Goal: Task Accomplishment & Management: Complete application form

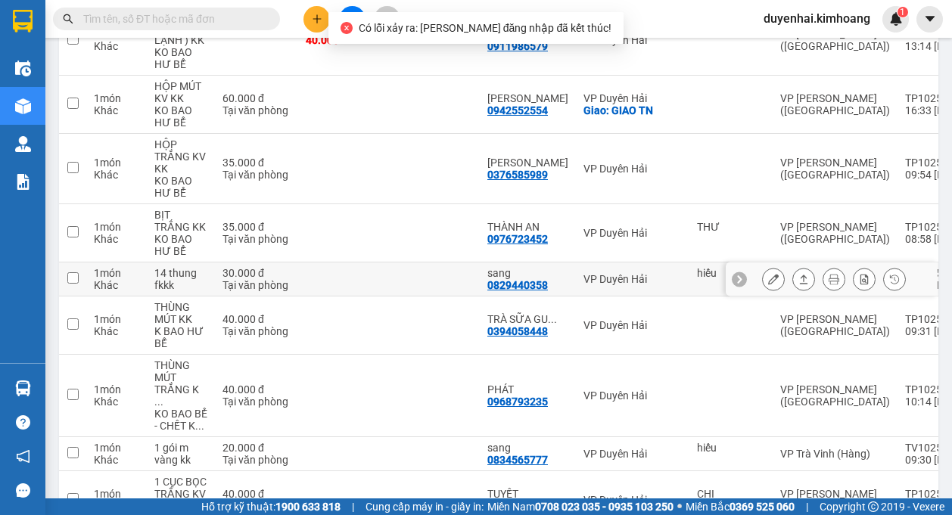
scroll to position [405, 0]
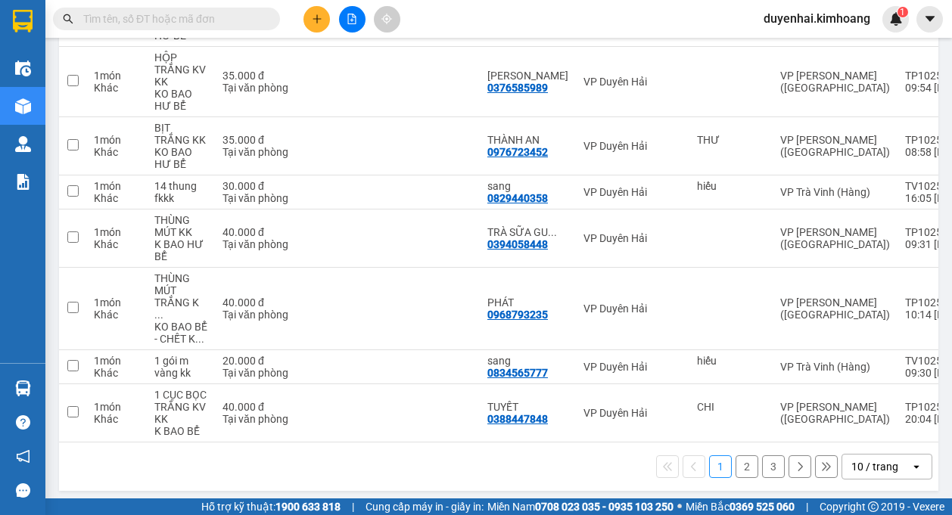
click at [719, 461] on button "1" at bounding box center [720, 466] width 23 height 23
click at [735, 464] on button "2" at bounding box center [746, 466] width 23 height 23
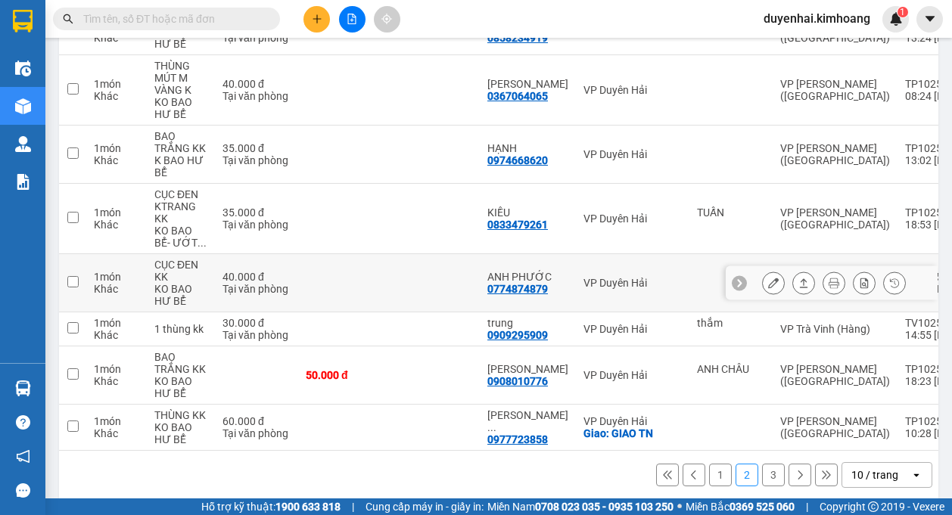
scroll to position [351, 0]
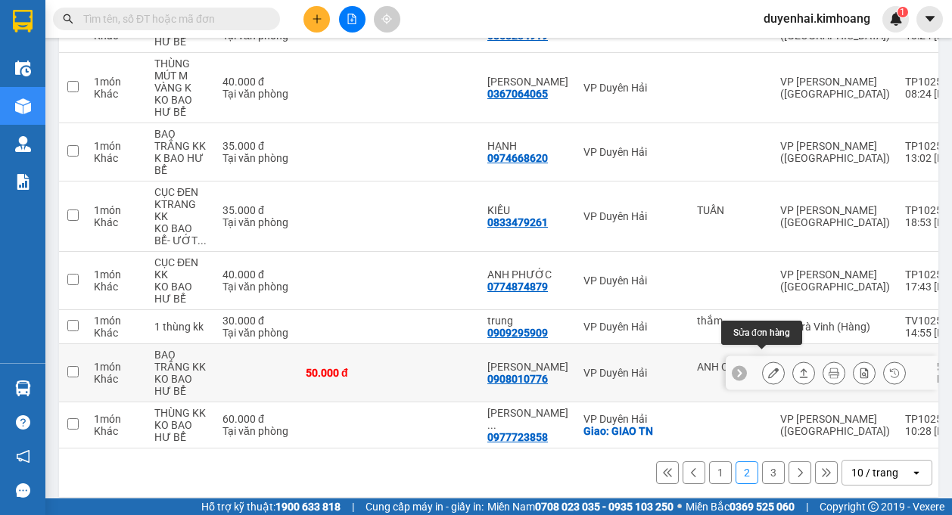
click at [763, 368] on button at bounding box center [773, 373] width 21 height 26
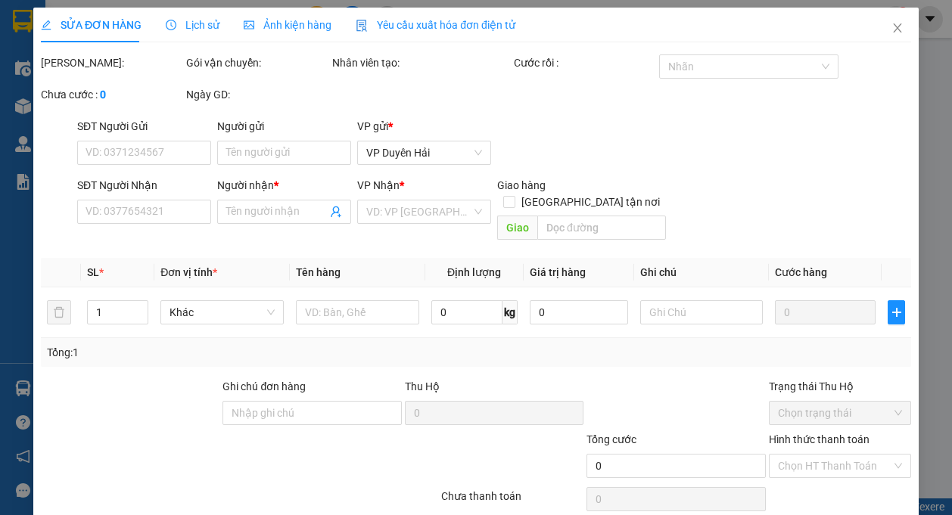
type input "ANH CHÂU"
type input "0908010776"
type input "[PERSON_NAME]"
type input "50.000"
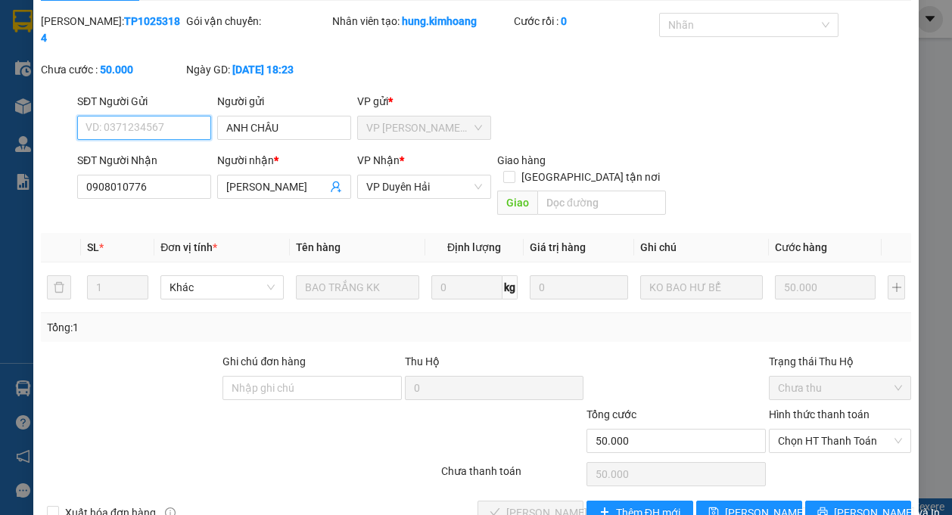
scroll to position [64, 0]
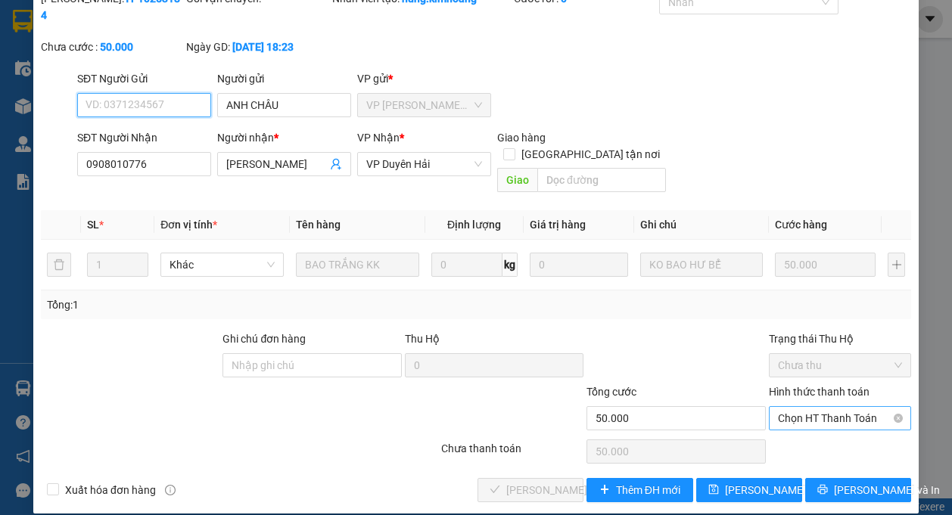
click at [789, 407] on span "Chọn HT Thanh Toán" at bounding box center [840, 418] width 124 height 23
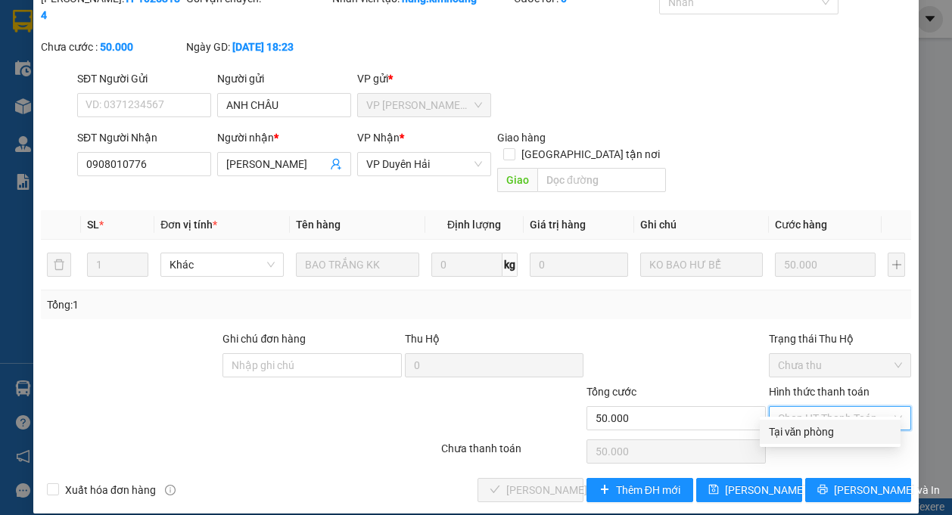
click at [792, 434] on div "Tại văn phòng" at bounding box center [830, 432] width 123 height 17
type input "0"
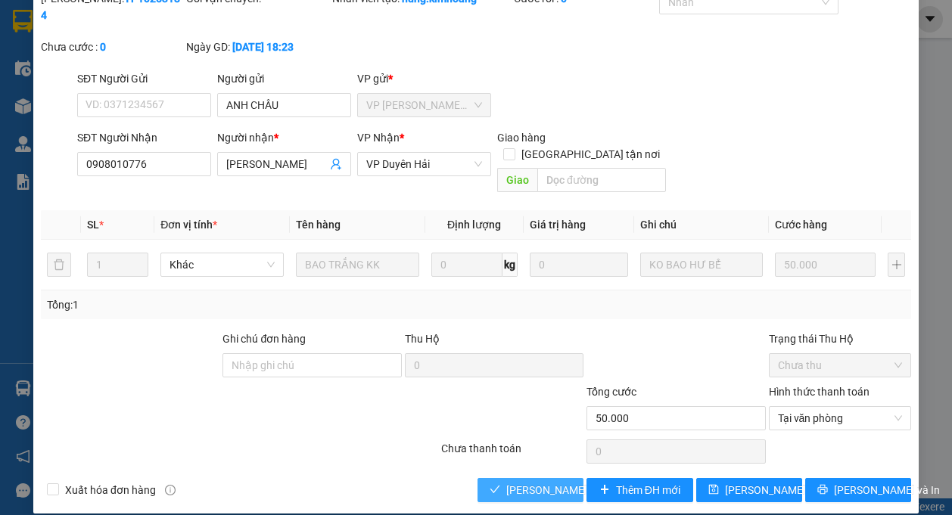
click at [542, 482] on span "[PERSON_NAME] và Giao hàng" at bounding box center [578, 490] width 145 height 17
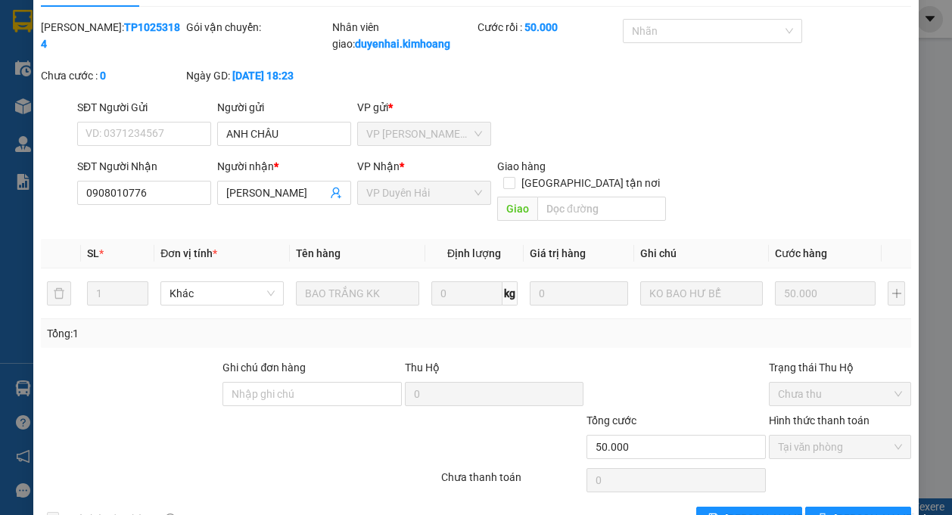
scroll to position [0, 0]
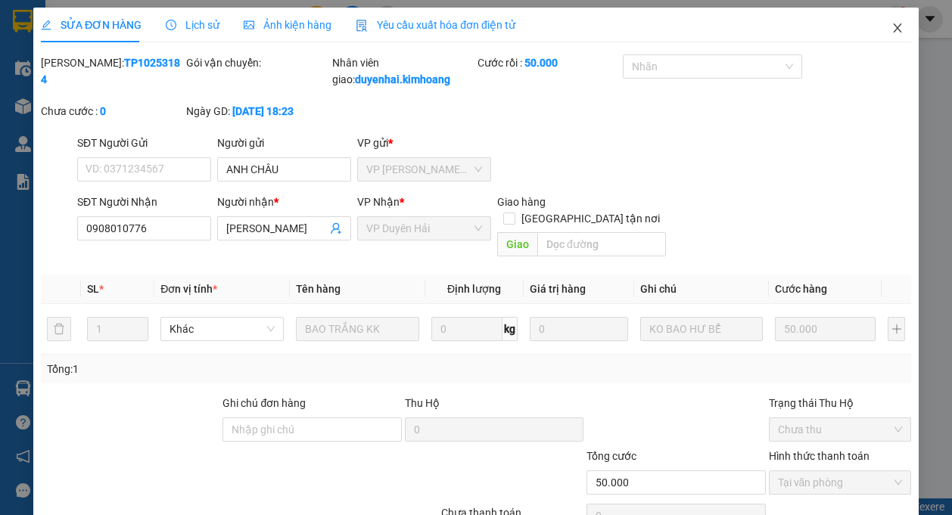
click at [891, 28] on icon "close" at bounding box center [897, 28] width 12 height 12
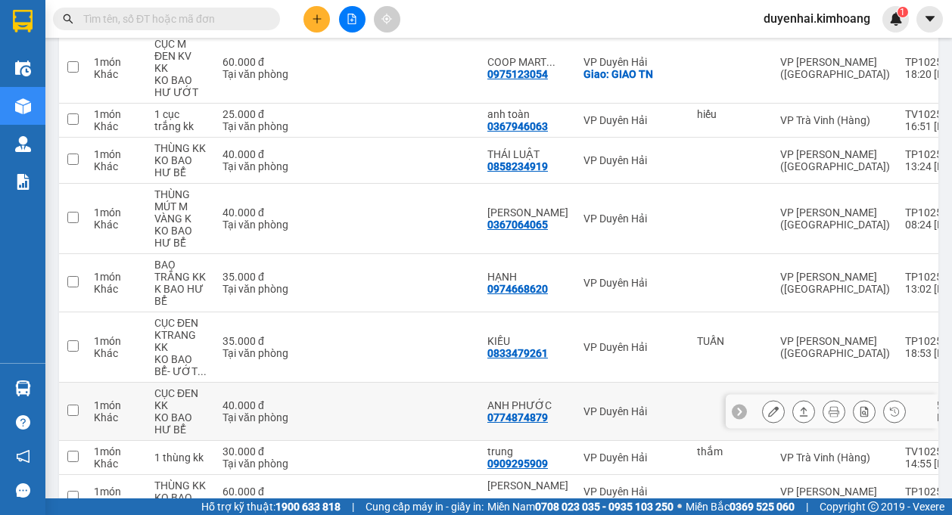
scroll to position [303, 0]
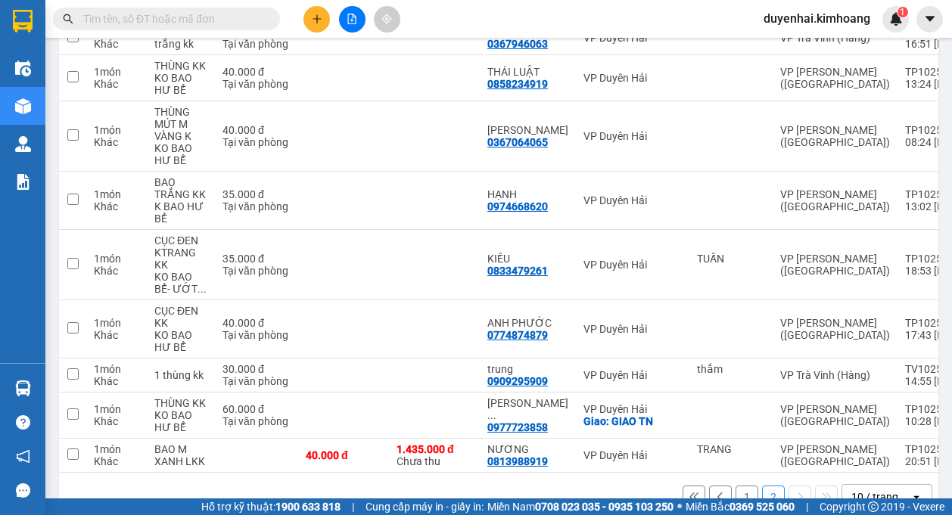
click at [737, 492] on button "1" at bounding box center [746, 497] width 23 height 23
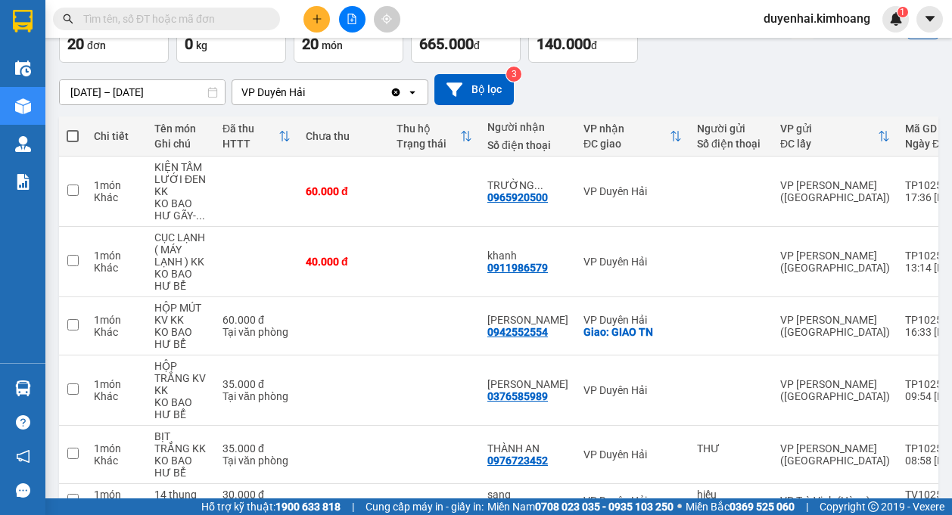
scroll to position [76, 0]
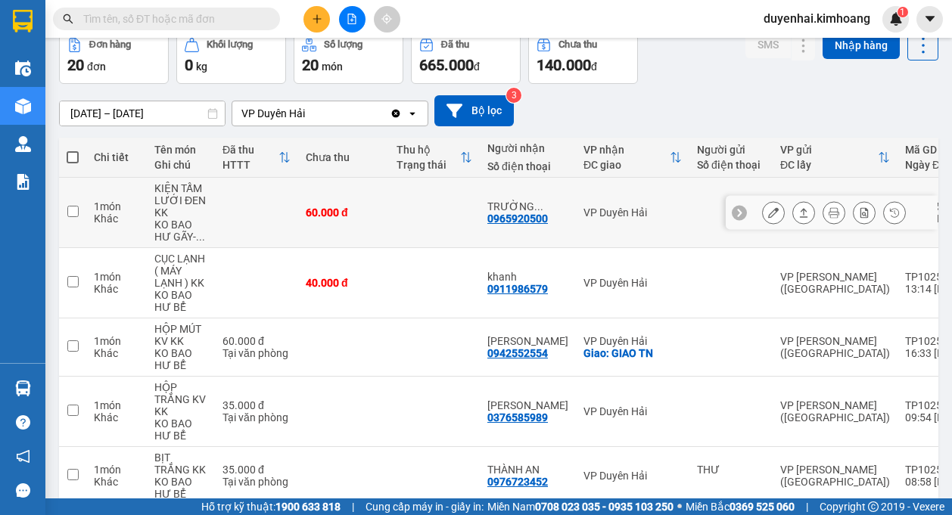
click at [768, 213] on icon at bounding box center [773, 212] width 11 height 11
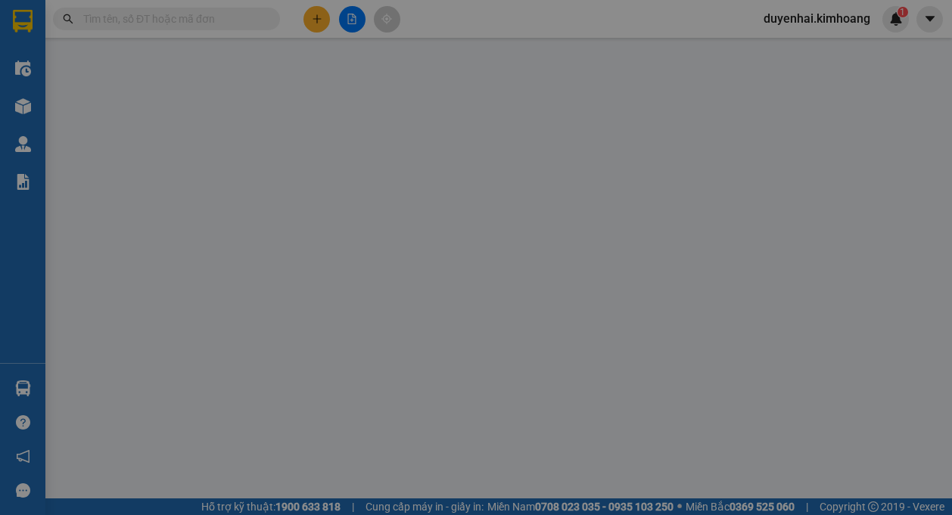
type input "0965920500"
type input "TRƯỜNG GIANG"
type input "60.000"
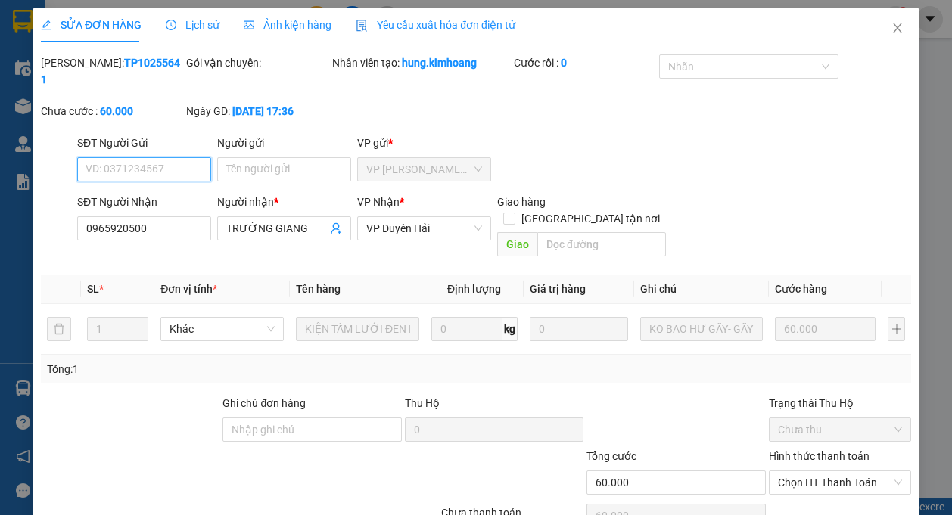
scroll to position [64, 0]
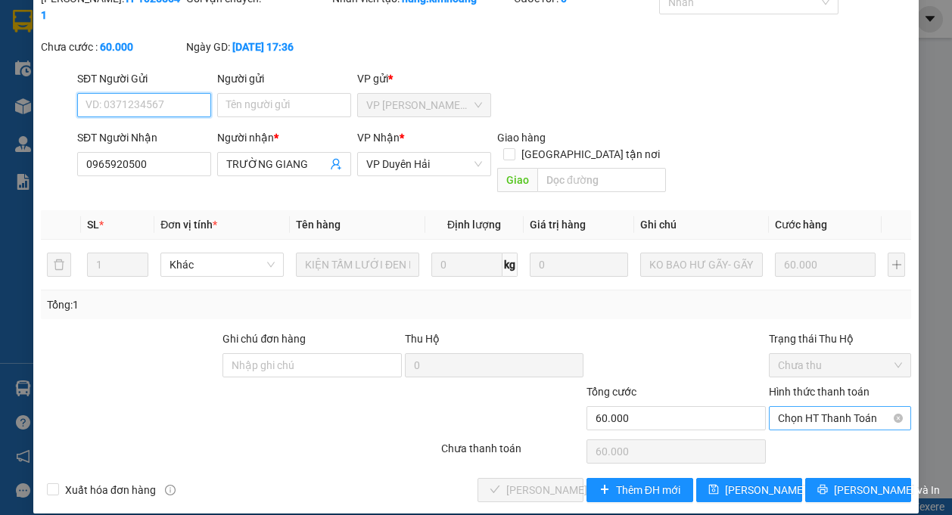
click at [799, 407] on span "Chọn HT Thanh Toán" at bounding box center [840, 418] width 124 height 23
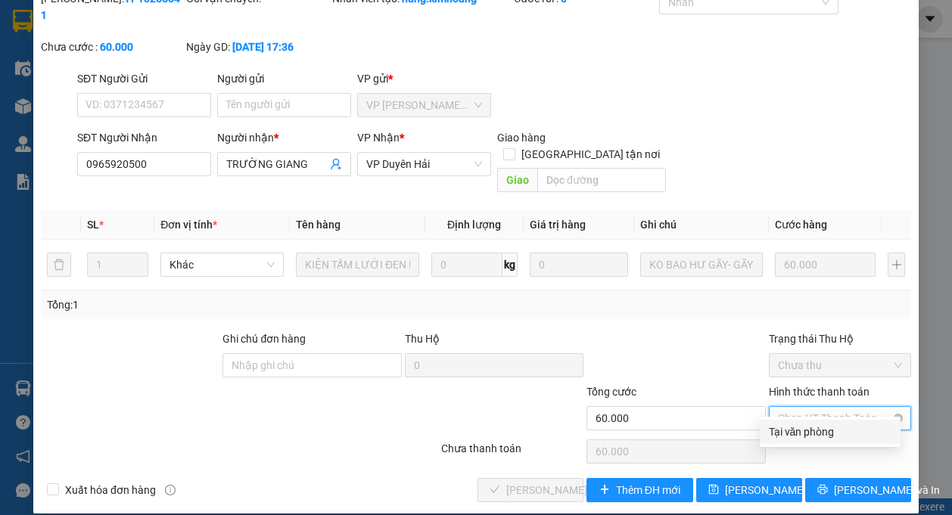
click at [803, 431] on div "Tại văn phòng" at bounding box center [830, 432] width 123 height 17
type input "0"
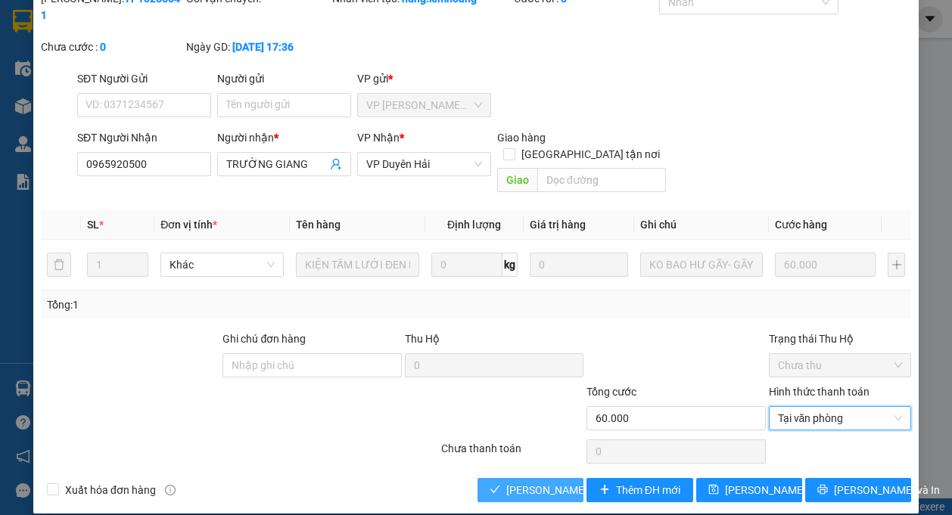
click at [554, 482] on span "[PERSON_NAME] và Giao hàng" at bounding box center [578, 490] width 145 height 17
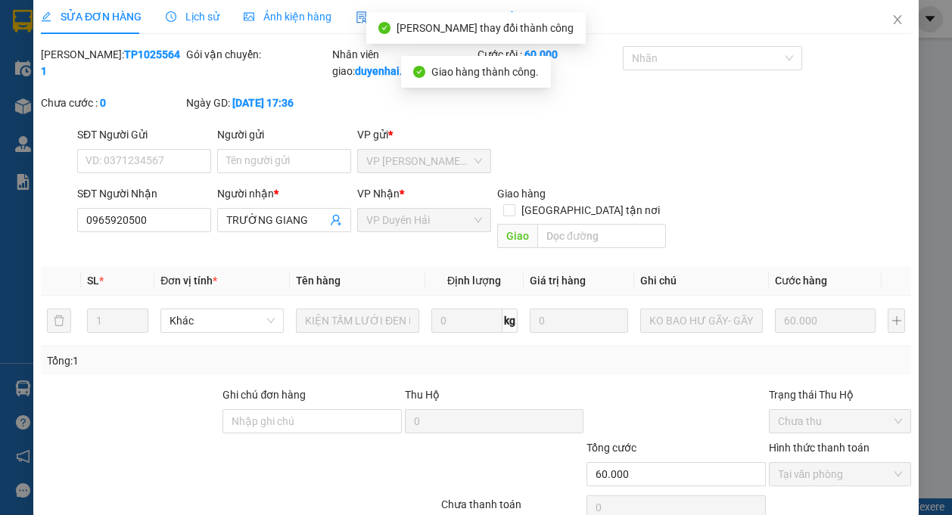
scroll to position [0, 0]
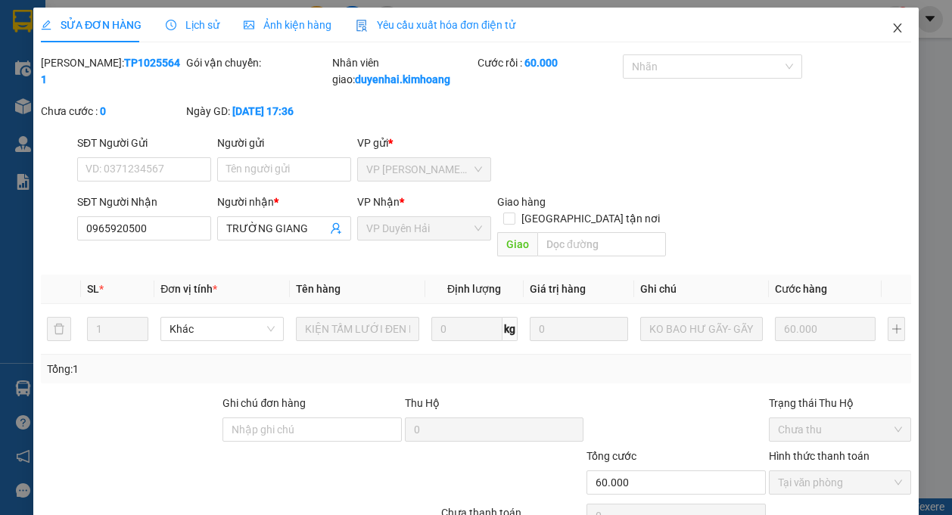
click at [891, 34] on icon "close" at bounding box center [897, 28] width 12 height 12
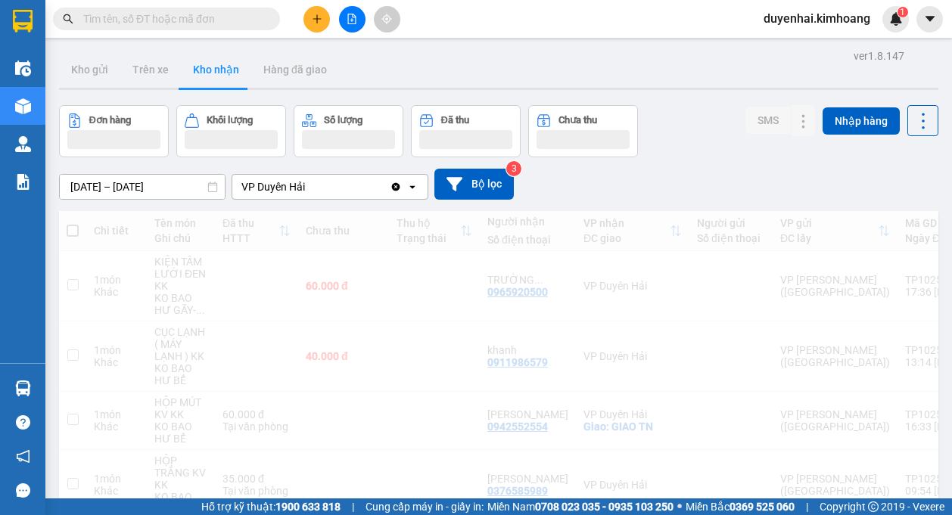
click at [303, 17] on button at bounding box center [316, 19] width 26 height 26
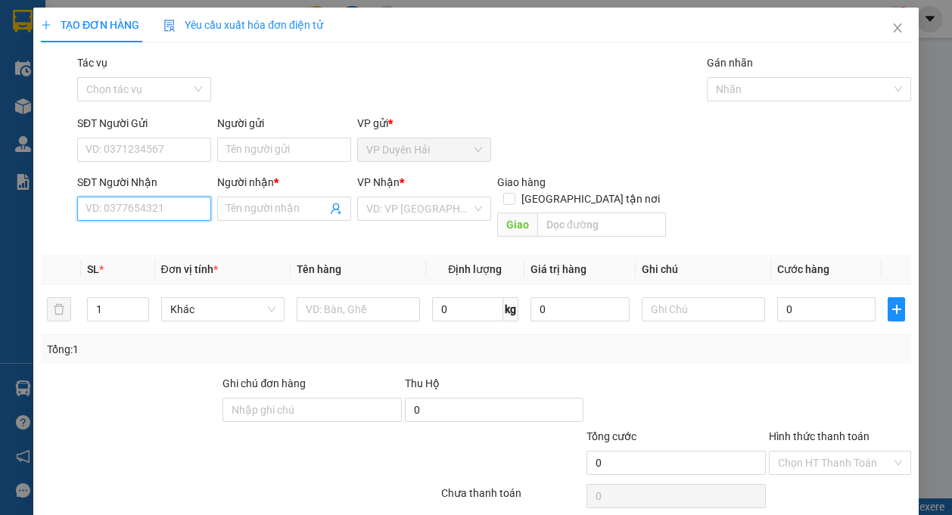
click at [199, 209] on input "SĐT Người Nhận" at bounding box center [144, 209] width 134 height 24
type input "0384600013"
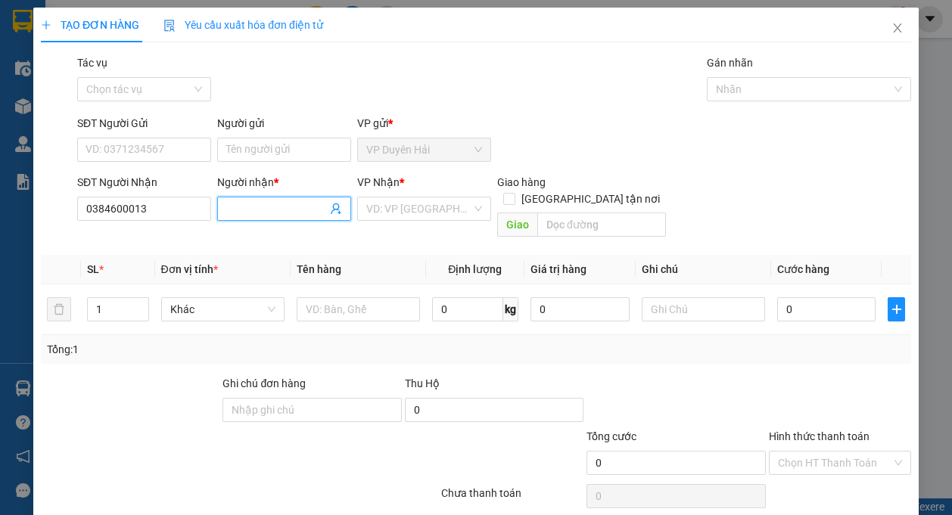
click at [236, 215] on input "Người nhận *" at bounding box center [276, 208] width 101 height 17
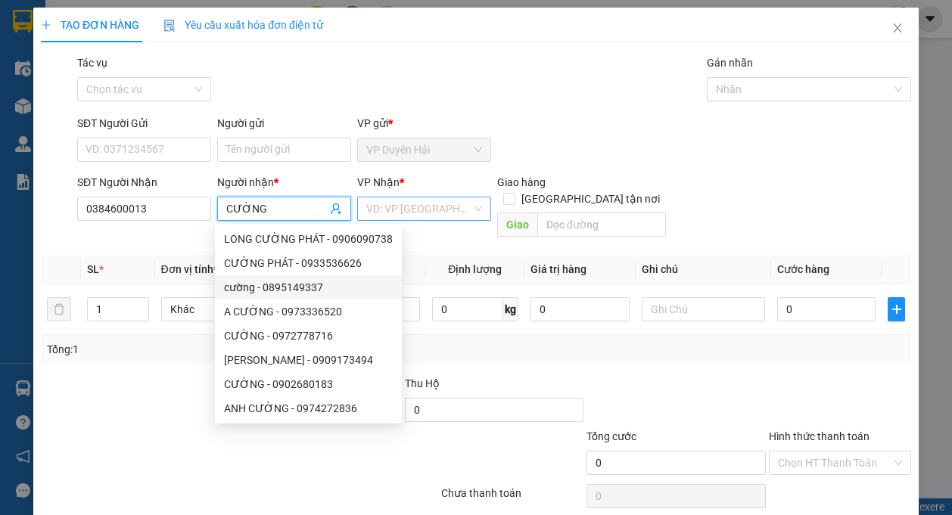
type input "CƯỜNG"
click at [386, 213] on input "search" at bounding box center [418, 208] width 105 height 23
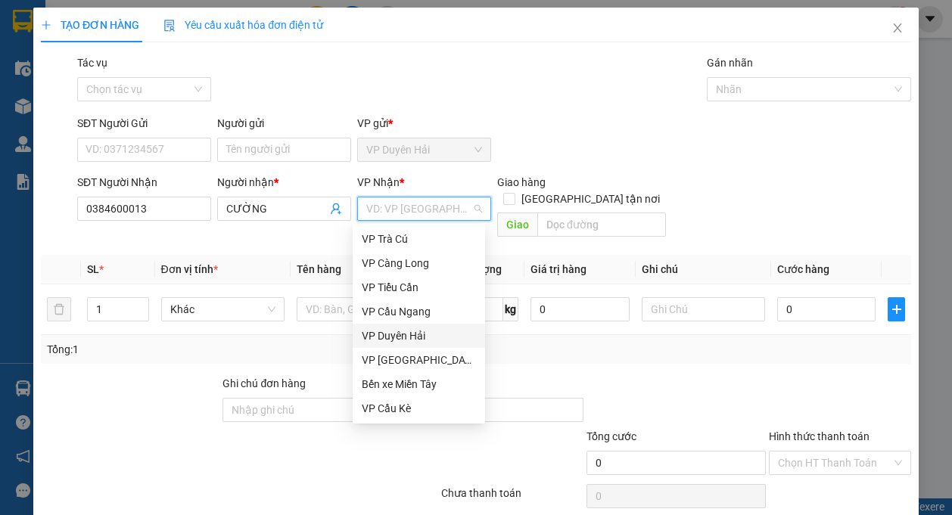
scroll to position [45, 0]
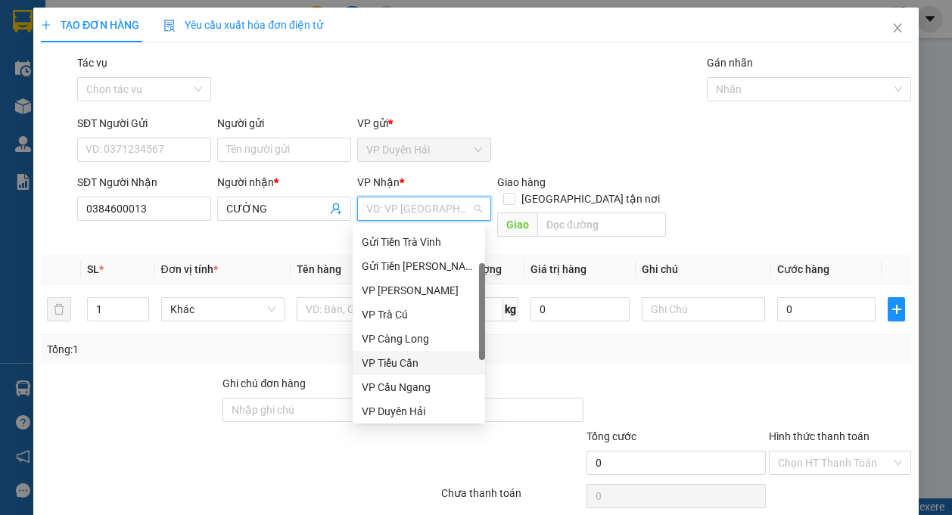
click at [396, 364] on div "VP Tiểu Cần" at bounding box center [419, 363] width 114 height 17
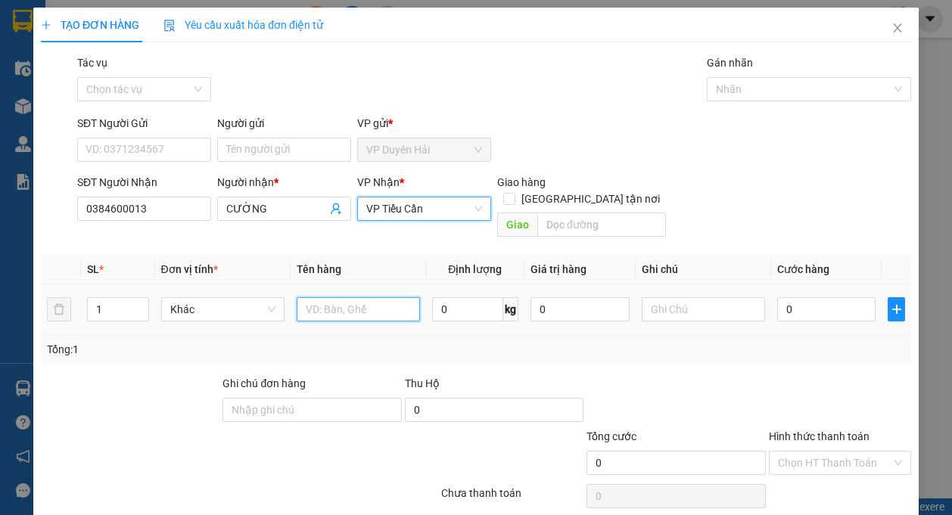
click at [356, 297] on input "text" at bounding box center [358, 309] width 123 height 24
type input "1 HỒ SƠ KK"
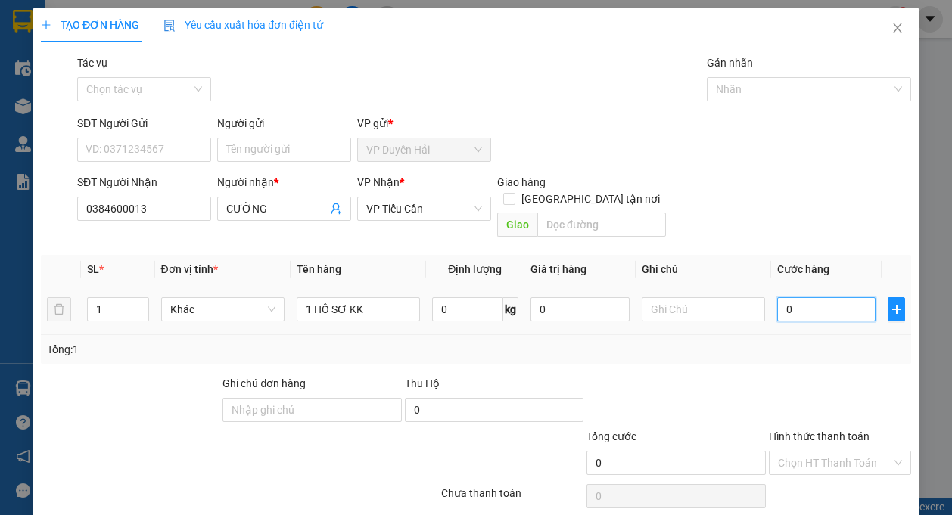
click at [802, 297] on input "0" at bounding box center [826, 309] width 99 height 24
type input "4"
type input "40"
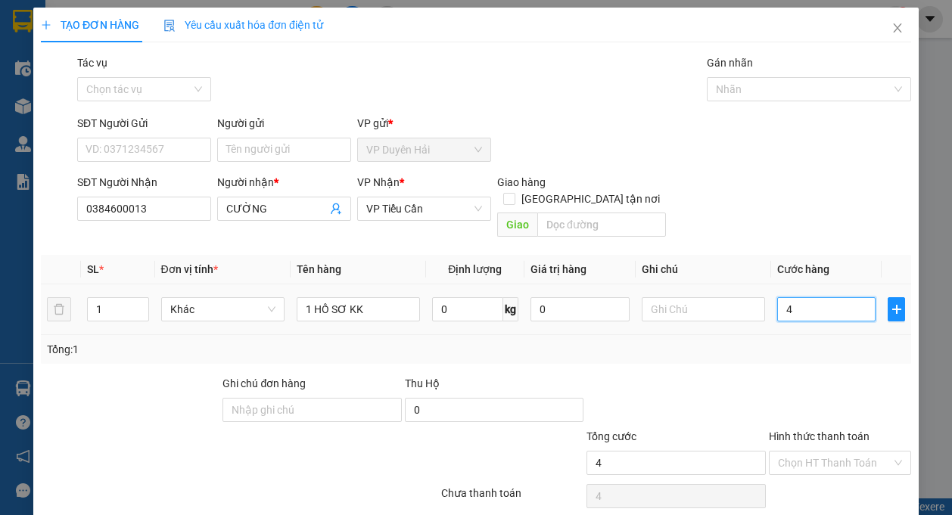
type input "40"
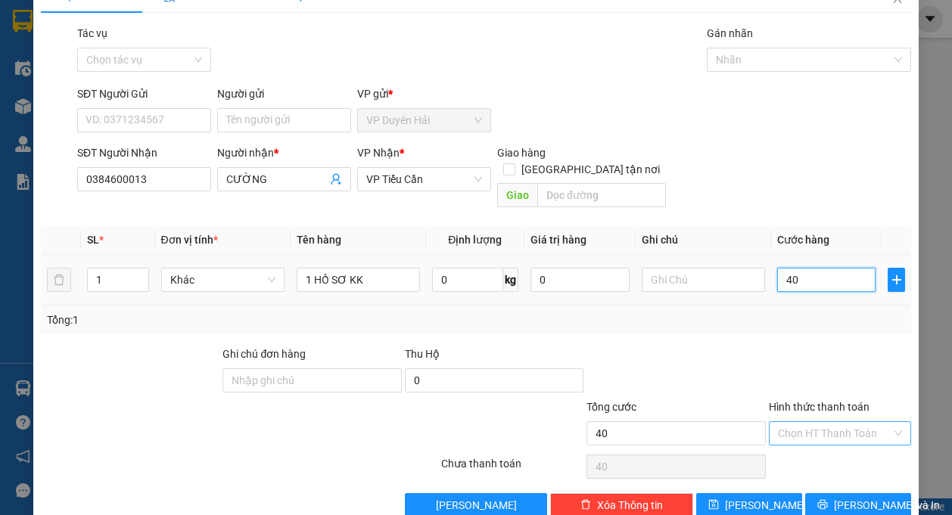
scroll to position [45, 0]
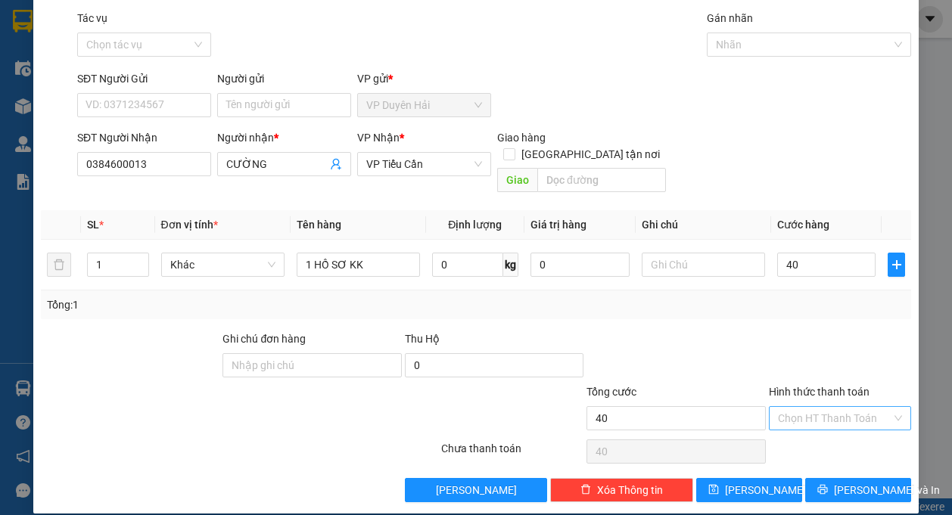
type input "40.000"
click at [824, 407] on input "Hình thức thanh toán" at bounding box center [834, 418] width 113 height 23
click at [834, 434] on div "Tại văn phòng" at bounding box center [830, 432] width 123 height 17
type input "0"
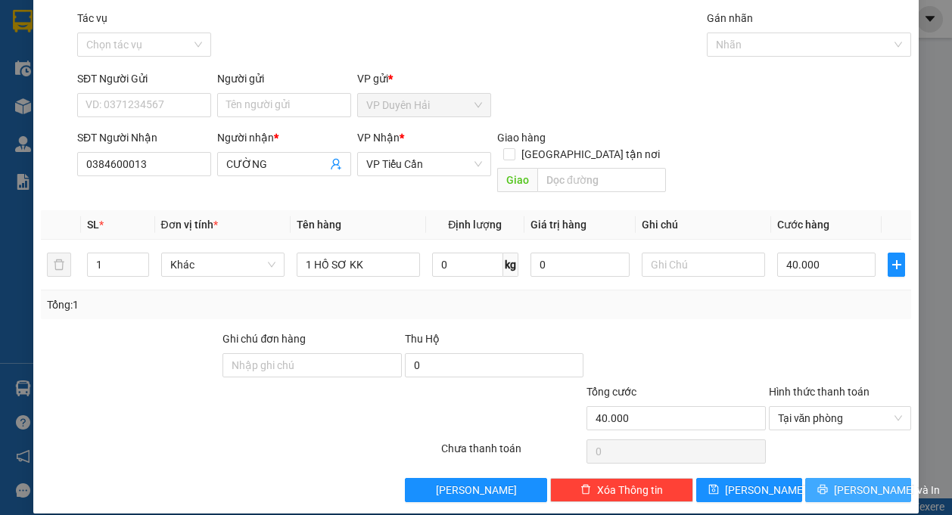
click at [847, 482] on span "[PERSON_NAME] và In" at bounding box center [887, 490] width 106 height 17
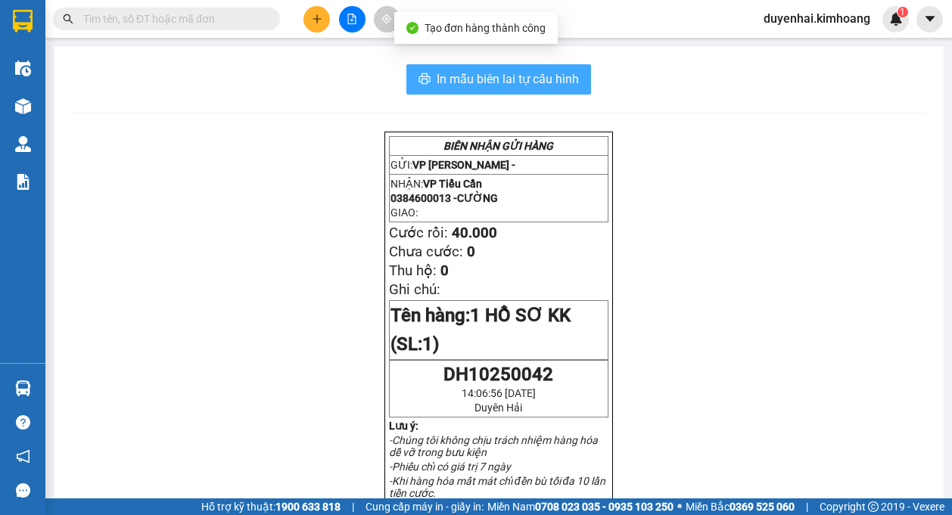
click at [502, 79] on span "In mẫu biên lai tự cấu hình" at bounding box center [508, 79] width 142 height 19
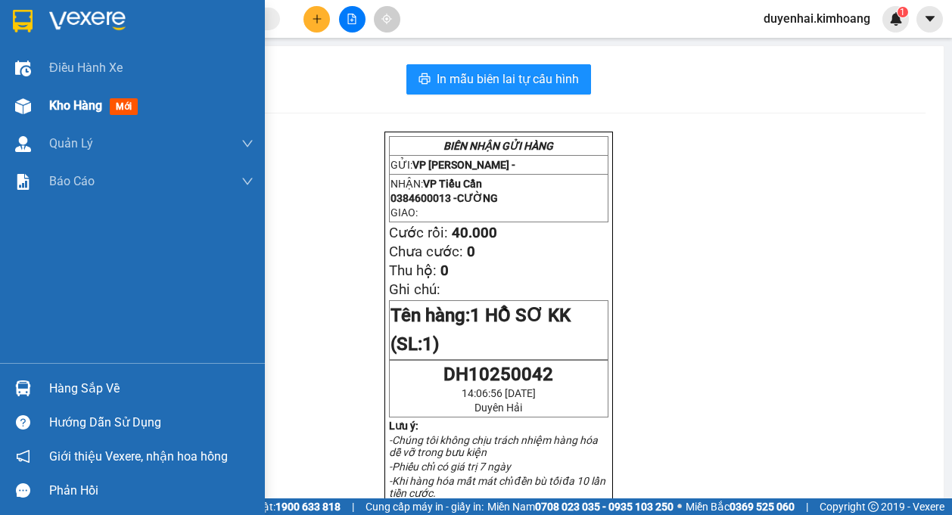
click at [57, 114] on div "Kho hàng mới" at bounding box center [96, 105] width 95 height 19
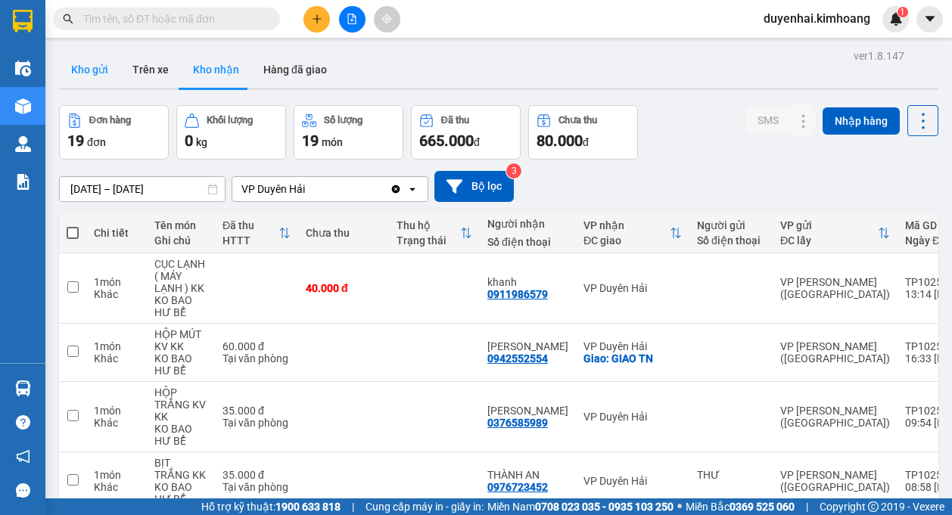
click at [90, 76] on button "Kho gửi" at bounding box center [89, 69] width 61 height 36
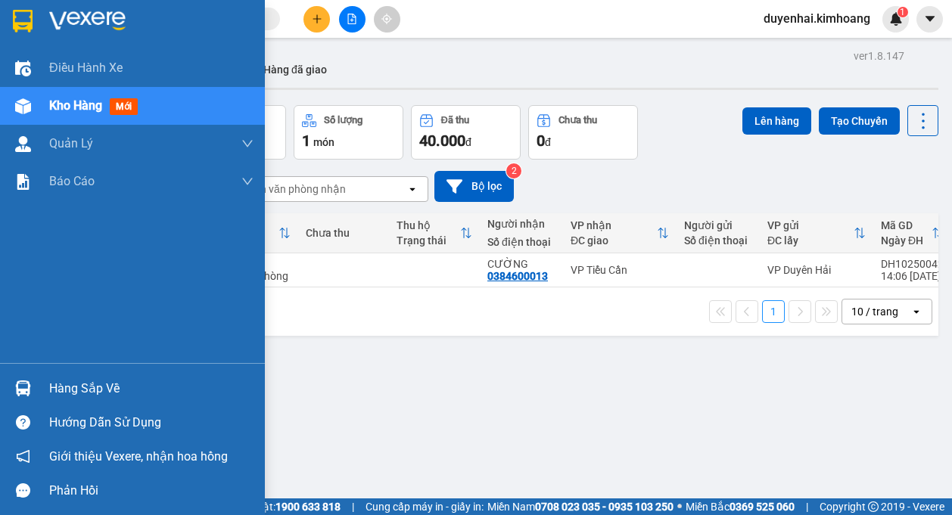
click at [76, 395] on div "Hàng sắp về" at bounding box center [151, 388] width 204 height 23
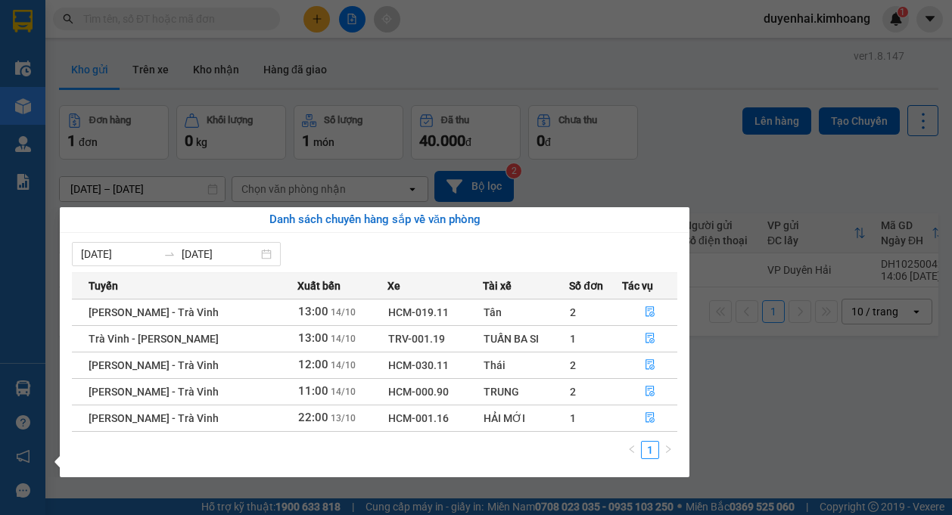
click at [814, 405] on section "Kết quả tìm kiếm ( 7983 ) Bộ lọc Mã ĐH Trạng thái Món hàng Thu hộ Tổng cước Chư…" at bounding box center [476, 257] width 952 height 515
